Goal: Task Accomplishment & Management: Complete application form

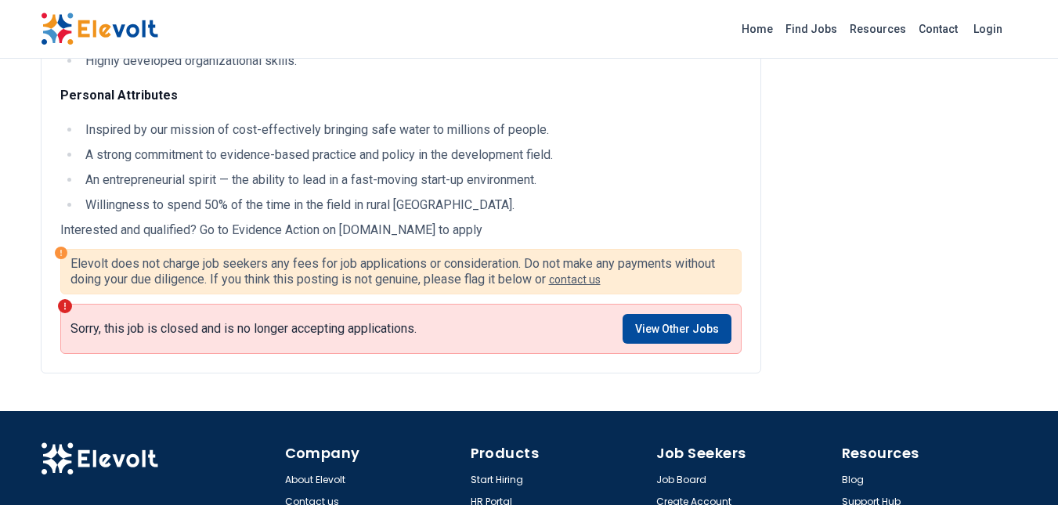
scroll to position [1254, 0]
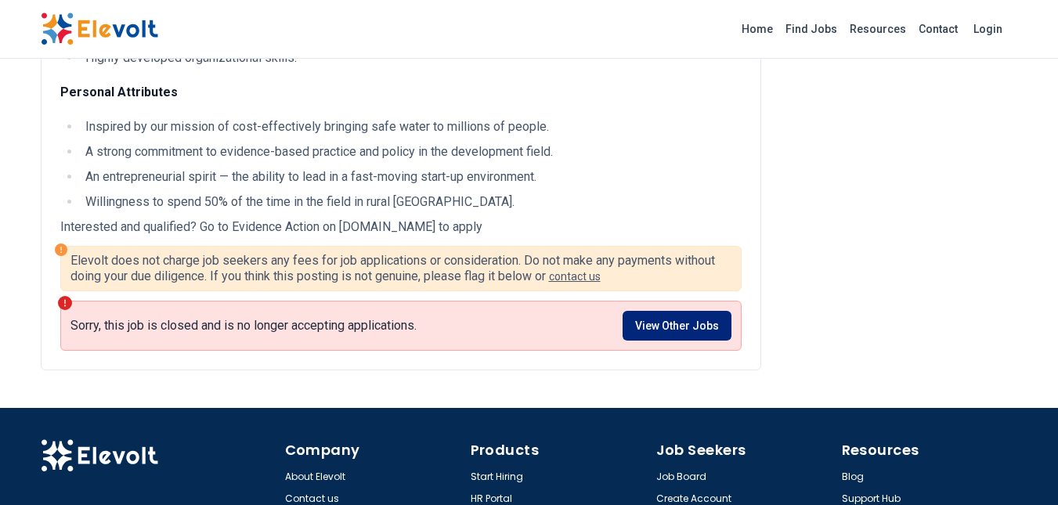
click at [671, 328] on link "View Other Jobs" at bounding box center [677, 326] width 109 height 30
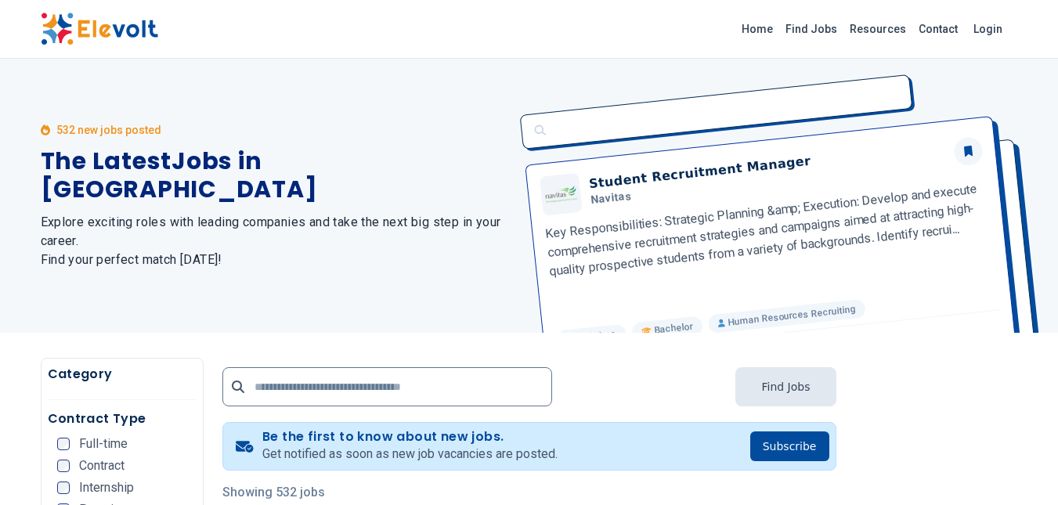
click at [671, 328] on div "Student Recruitment Manager Navitas Key Responsibilities: Strategic Planning &a…" at bounding box center [765, 196] width 508 height 274
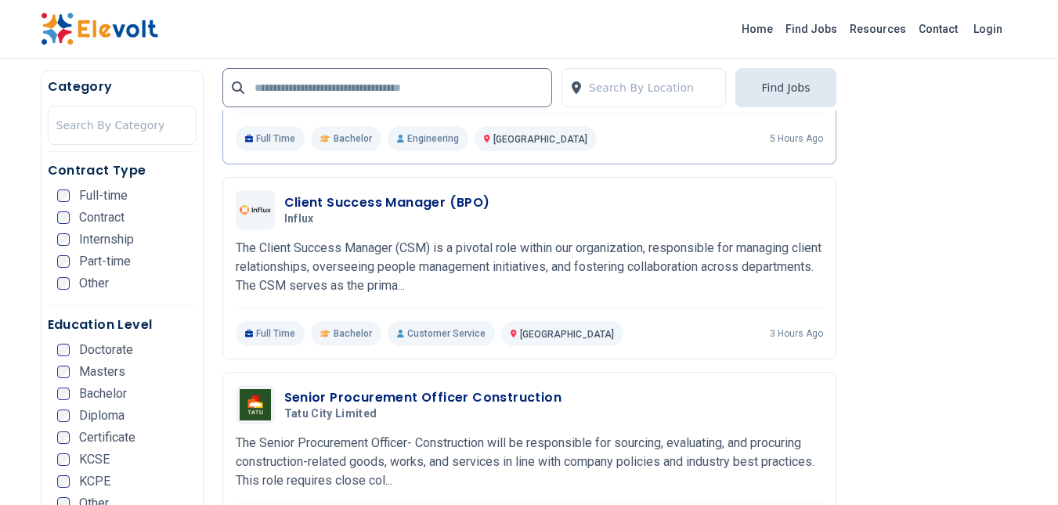
scroll to position [943, 0]
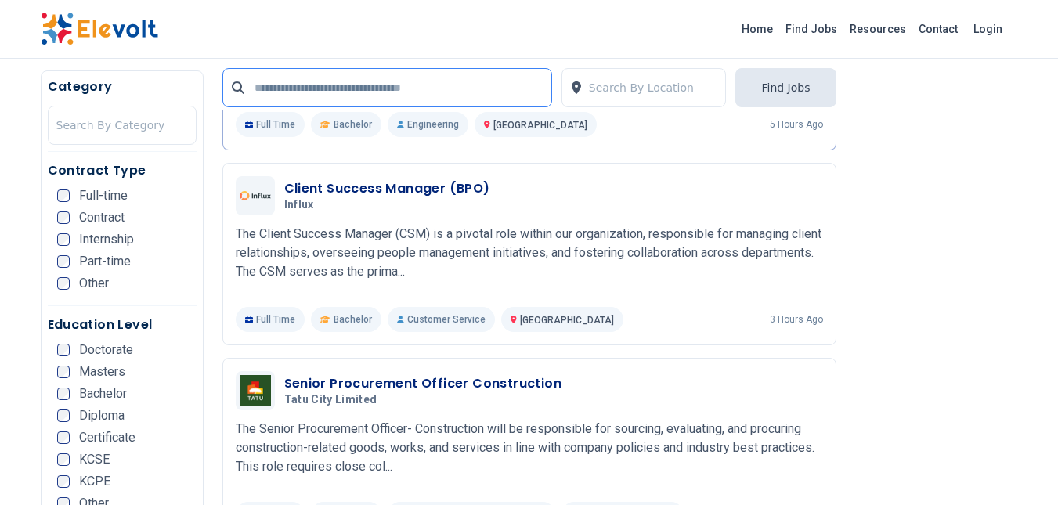
click at [317, 92] on input "text" at bounding box center [387, 87] width 330 height 39
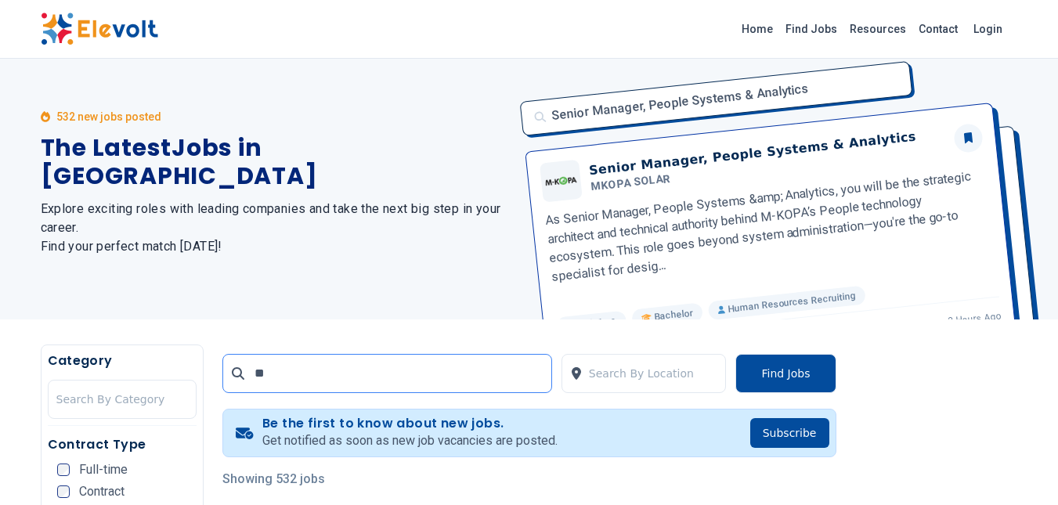
scroll to position [0, 0]
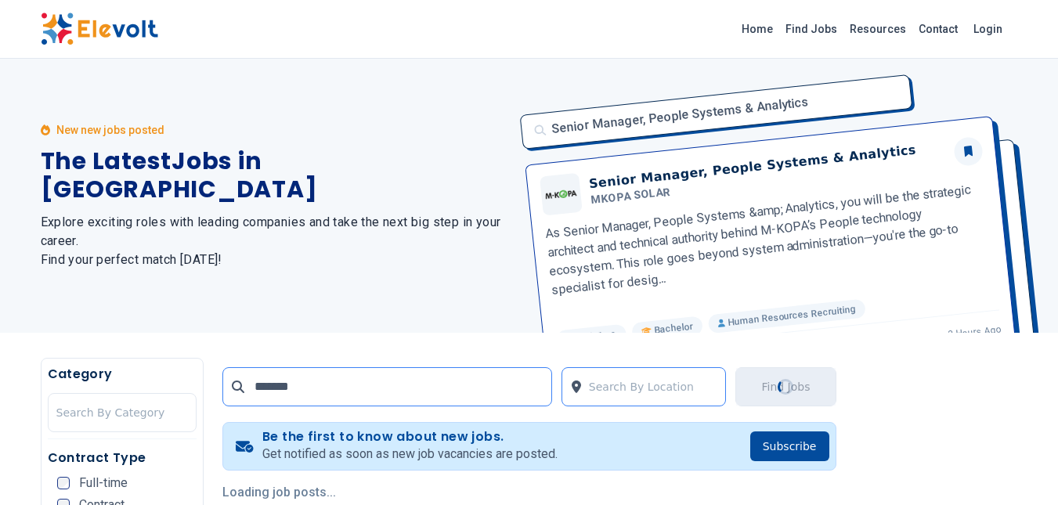
type input "*******"
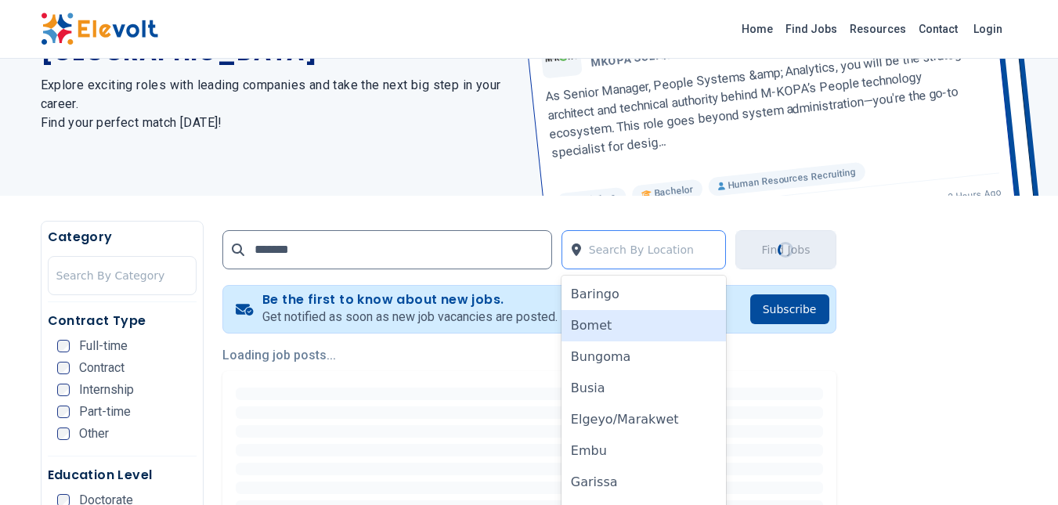
scroll to position [149, 0]
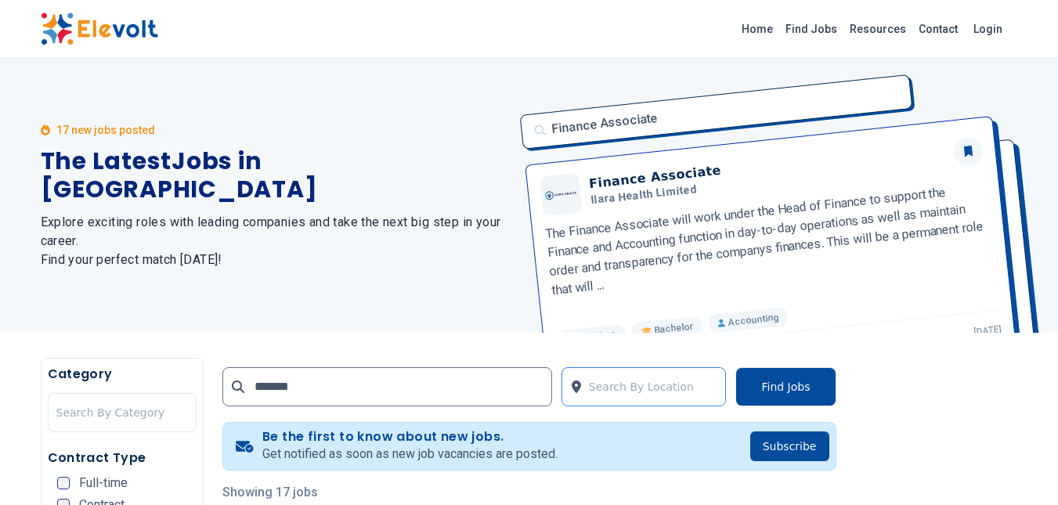
click at [598, 387] on div at bounding box center [653, 386] width 129 height 31
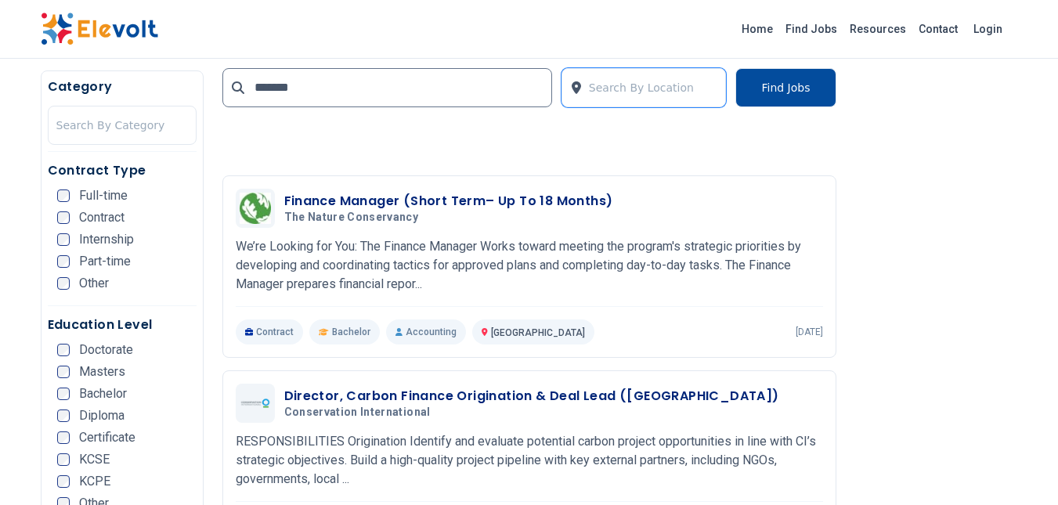
scroll to position [2447, 0]
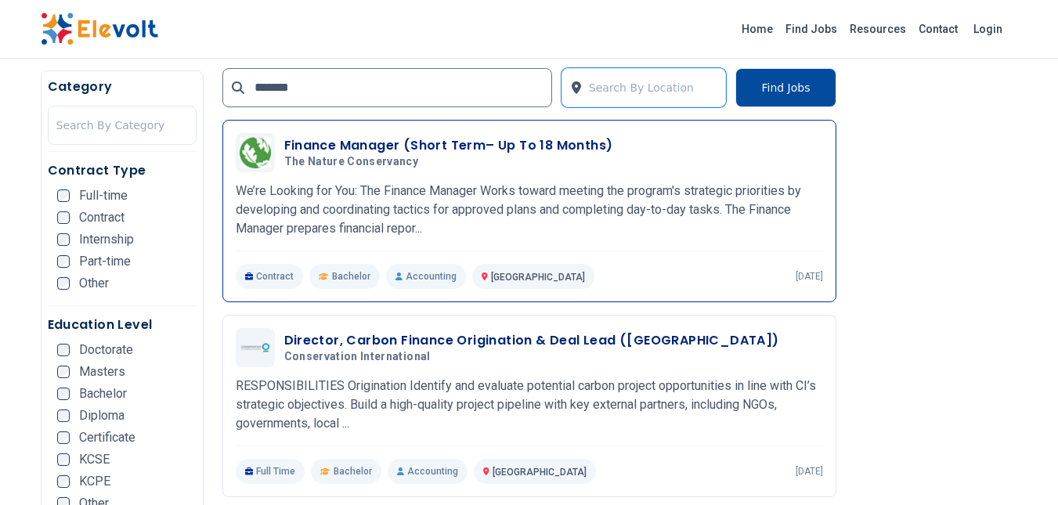
click at [365, 148] on h3 "Finance Manager (Short Term– Up To 18 Months)" at bounding box center [448, 145] width 329 height 19
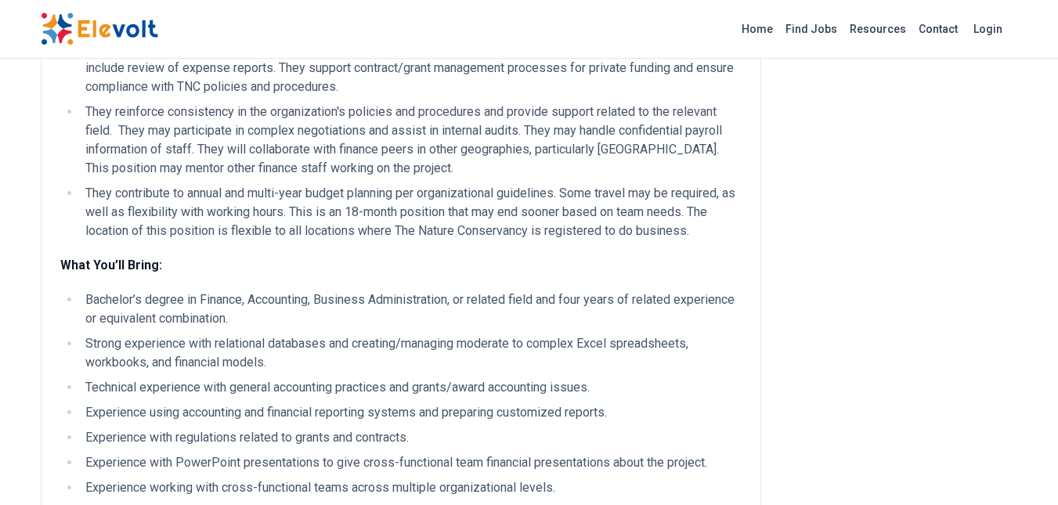
scroll to position [884, 0]
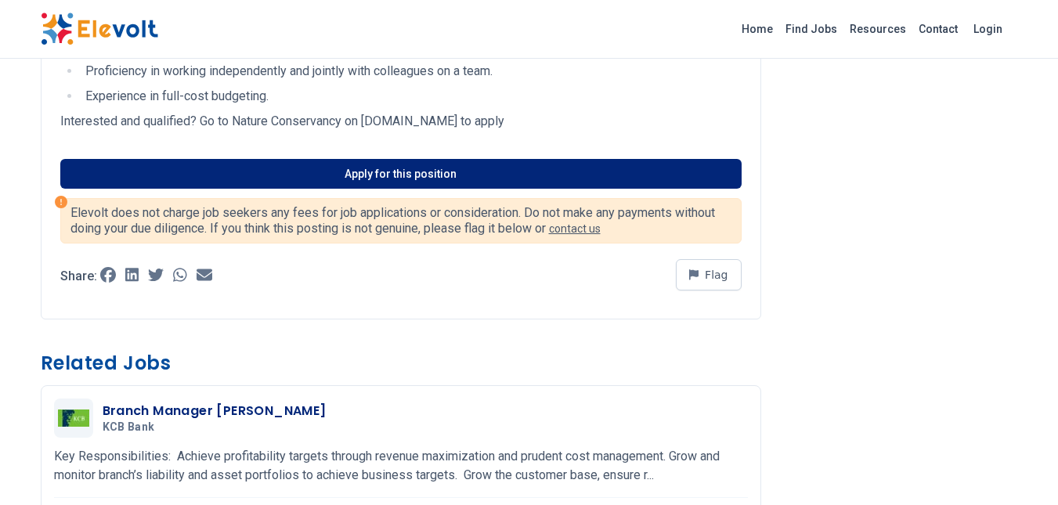
click at [409, 161] on link "Apply for this position" at bounding box center [400, 174] width 681 height 30
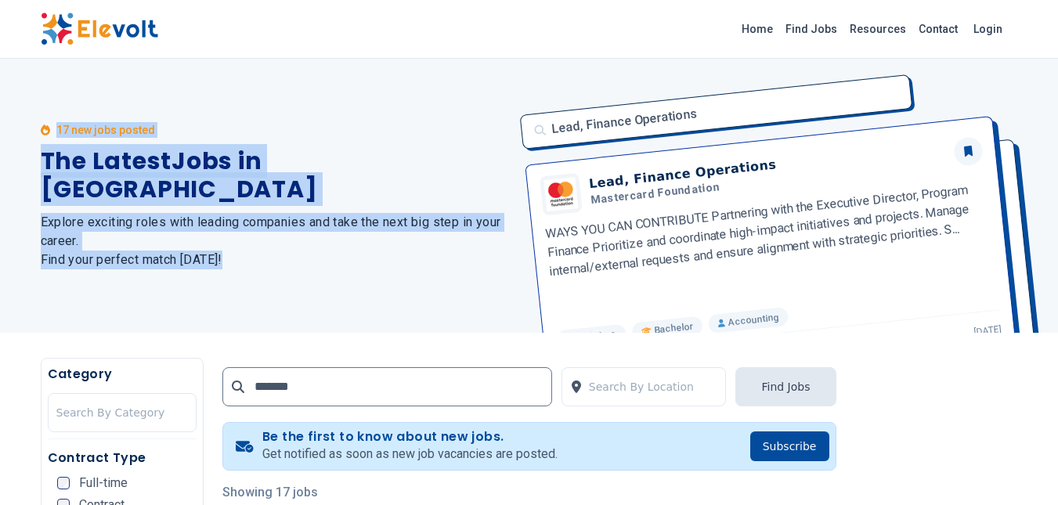
drag, startPoint x: 1057, startPoint y: 49, endPoint x: 1061, endPoint y: 80, distance: 31.6
click at [319, 280] on div "17 new jobs posted The Latest Jobs in Kenya Explore exciting roles with leading…" at bounding box center [276, 196] width 470 height 274
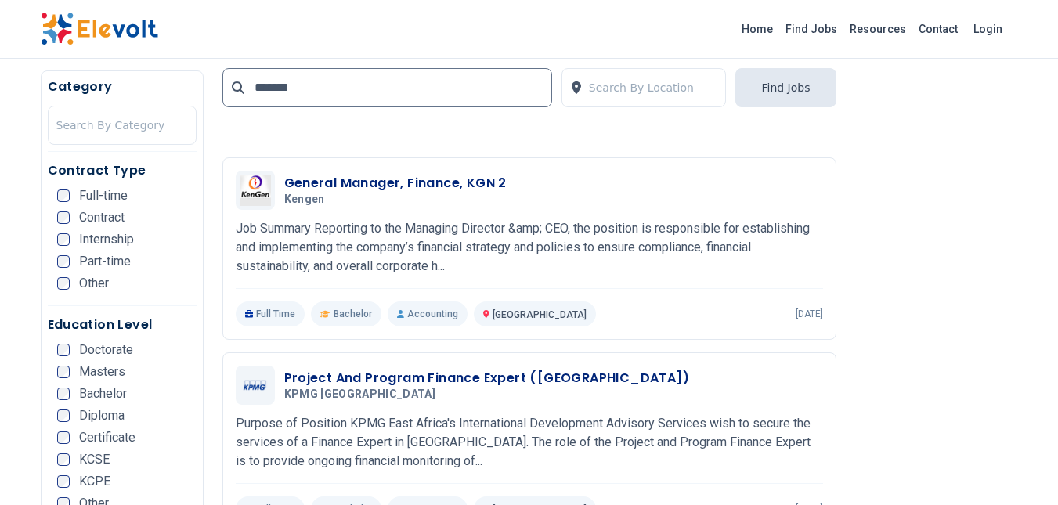
scroll to position [1484, 0]
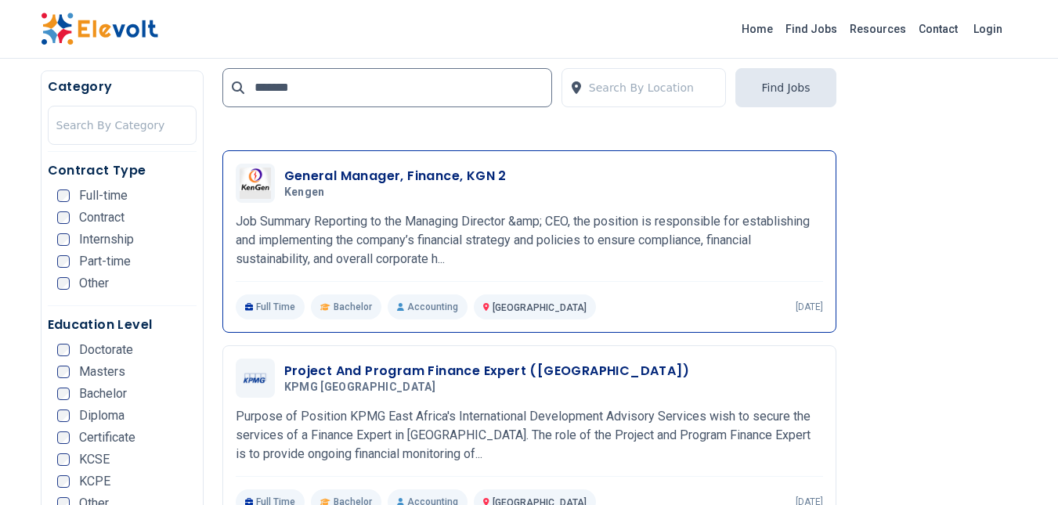
click at [363, 175] on h3 "General Manager, Finance, KGN 2" at bounding box center [395, 176] width 222 height 19
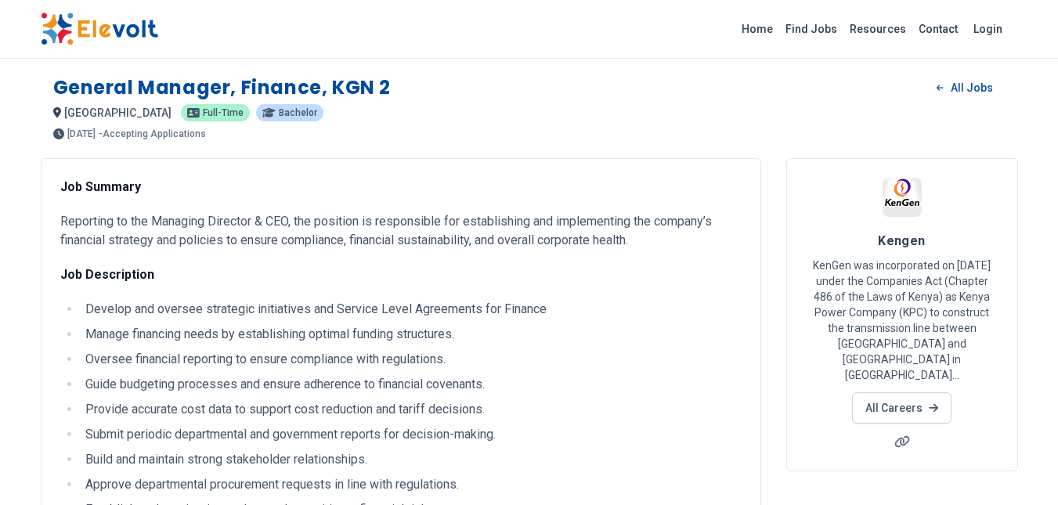
scroll to position [442, 0]
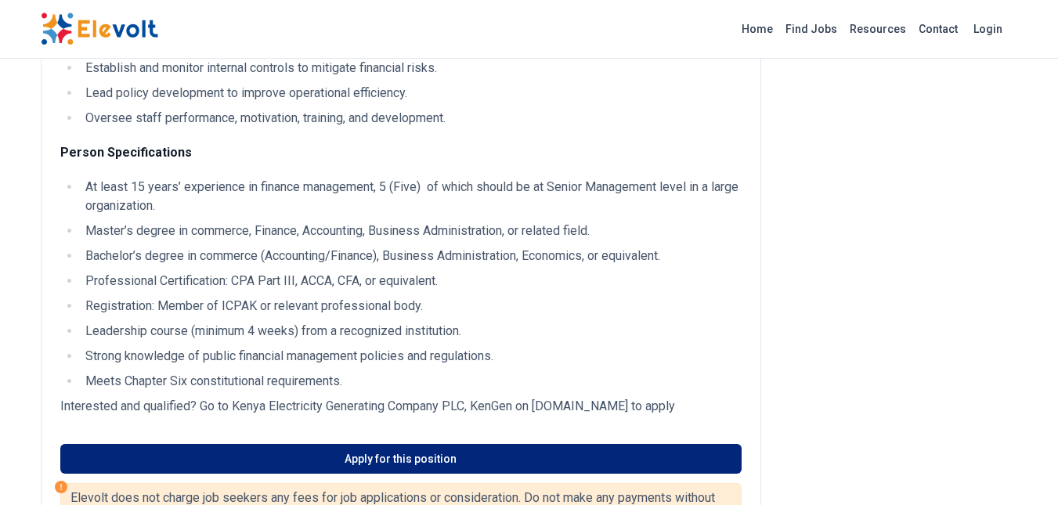
click at [410, 452] on link "Apply for this position" at bounding box center [400, 459] width 681 height 30
click at [360, 455] on link "Apply for this position" at bounding box center [400, 459] width 681 height 30
